Goal: Obtain resource: Download file/media

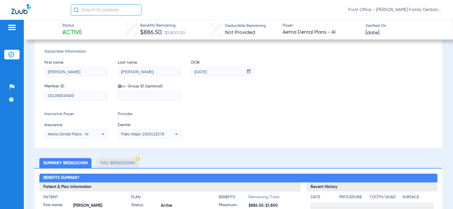
scroll to position [62, 0]
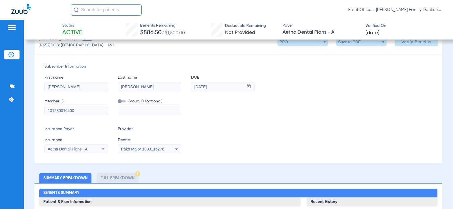
click at [112, 179] on li "Full Breakdown" at bounding box center [118, 178] width 42 height 10
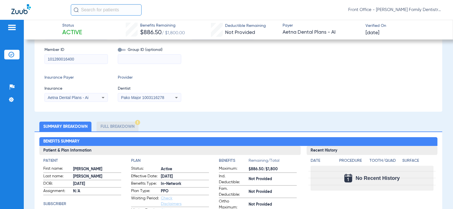
scroll to position [118, 0]
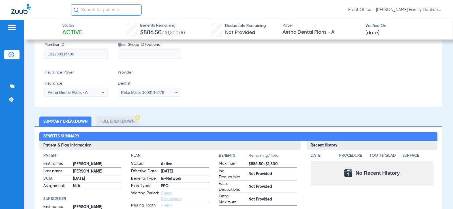
click at [130, 123] on li "Full Breakdown" at bounding box center [118, 122] width 42 height 10
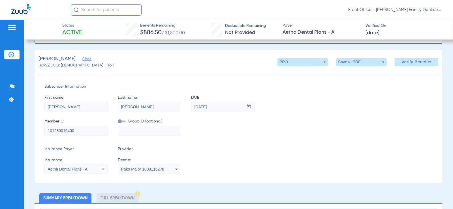
scroll to position [0, 0]
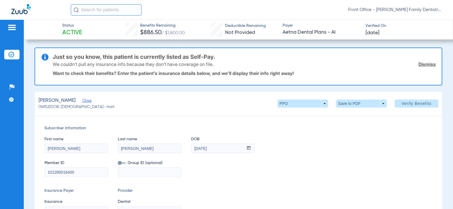
click at [314, 133] on div "First name [PERSON_NAME] Last name [PERSON_NAME] mm / dd / yyyy [DATE]" at bounding box center [238, 142] width 388 height 22
click at [312, 133] on div "First name [PERSON_NAME] Last name [PERSON_NAME] mm / dd / yyyy [DATE]" at bounding box center [238, 142] width 388 height 22
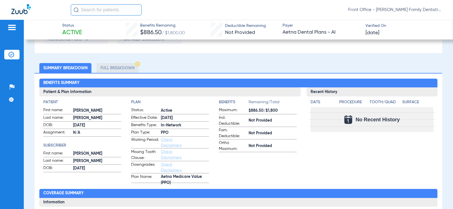
scroll to position [142, 0]
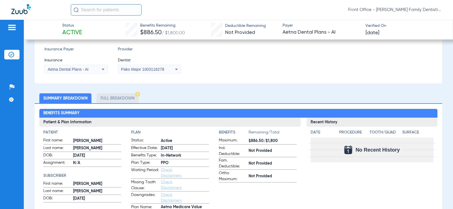
click at [125, 101] on li "Full Breakdown" at bounding box center [118, 98] width 42 height 10
click at [147, 99] on ul "Summary Breakdown Full Breakdown" at bounding box center [239, 98] width 408 height 10
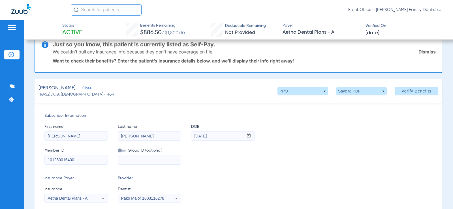
scroll to position [113, 0]
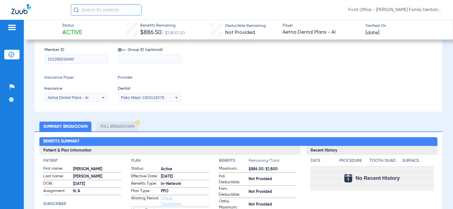
click at [121, 131] on li "Full Breakdown" at bounding box center [118, 127] width 42 height 10
click at [76, 129] on li "Summary Breakdown" at bounding box center [65, 127] width 52 height 10
click at [117, 123] on li "Full Breakdown" at bounding box center [118, 127] width 42 height 10
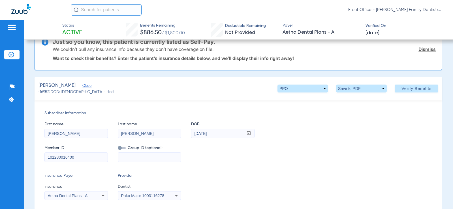
scroll to position [0, 0]
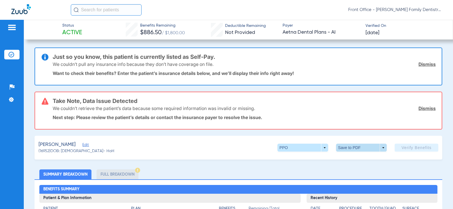
click at [364, 152] on span at bounding box center [362, 148] width 14 height 14
click at [360, 156] on button "insert_drive_file Save to PDF" at bounding box center [353, 158] width 43 height 11
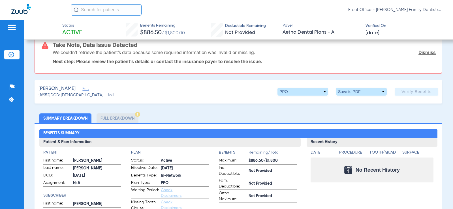
scroll to position [57, 0]
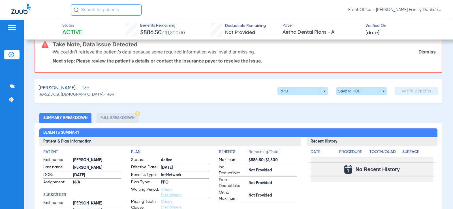
click at [116, 120] on li "Full Breakdown" at bounding box center [118, 118] width 42 height 10
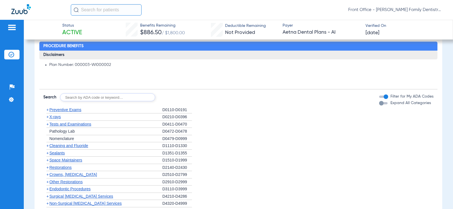
scroll to position [368, 0]
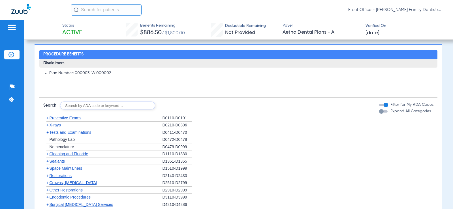
click at [383, 112] on button "Expand All Categories" at bounding box center [384, 111] width 10 height 2
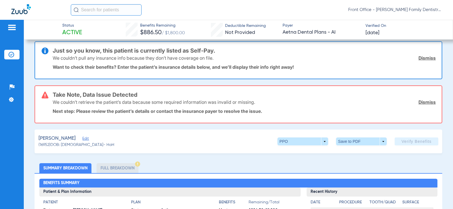
scroll to position [0, 0]
